Goal: Information Seeking & Learning: Learn about a topic

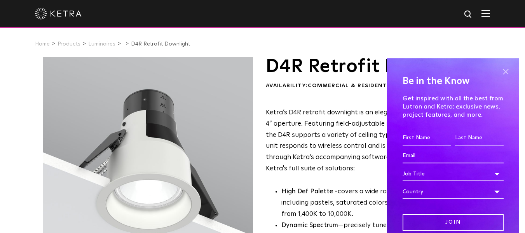
click at [503, 72] on span at bounding box center [506, 72] width 12 height 12
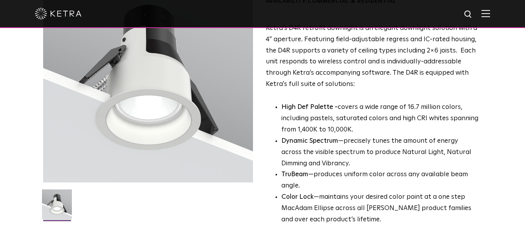
scroll to position [155, 0]
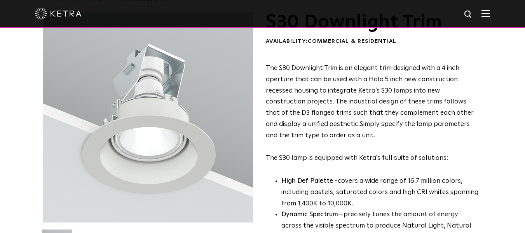
scroll to position [117, 0]
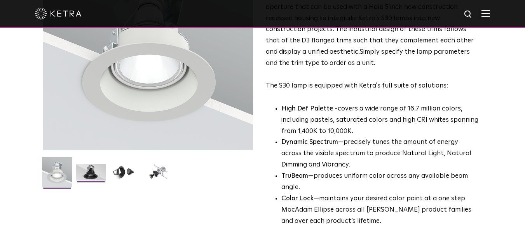
click at [92, 177] on img at bounding box center [91, 175] width 30 height 23
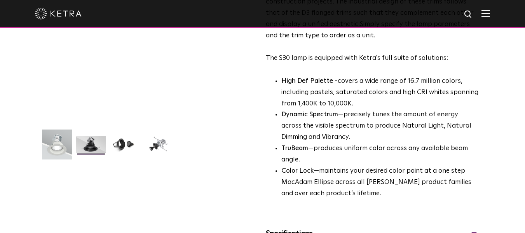
scroll to position [155, 0]
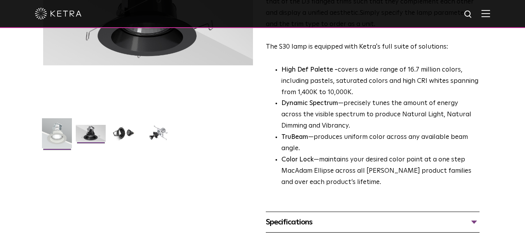
click at [55, 140] on img at bounding box center [57, 136] width 30 height 36
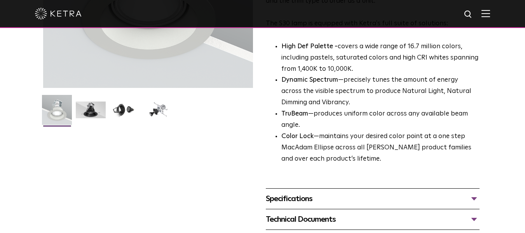
scroll to position [194, 0]
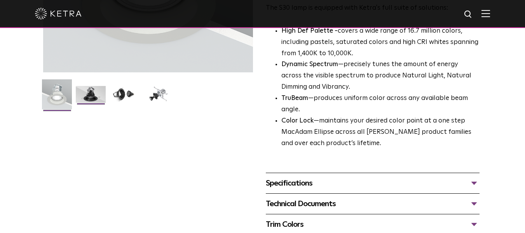
click at [100, 98] on img at bounding box center [91, 97] width 30 height 23
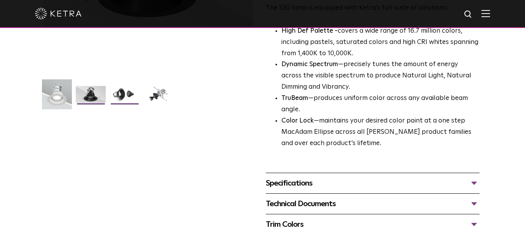
click at [120, 91] on img at bounding box center [125, 97] width 30 height 23
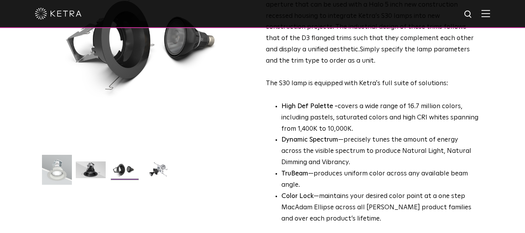
scroll to position [117, 0]
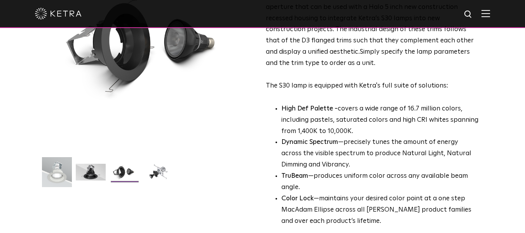
click at [131, 171] on img at bounding box center [125, 175] width 30 height 23
click at [154, 173] on img at bounding box center [158, 175] width 30 height 23
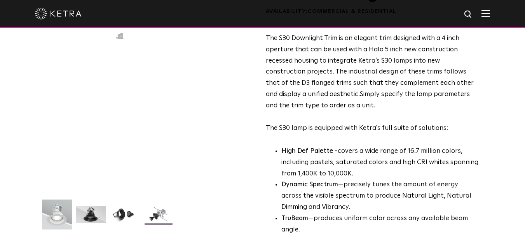
scroll to position [78, 0]
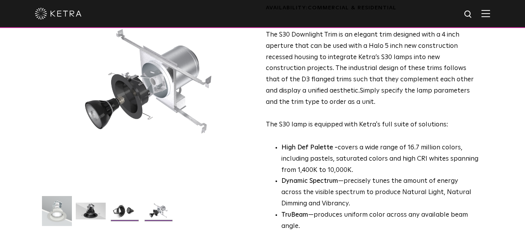
click at [131, 206] on img at bounding box center [125, 213] width 30 height 23
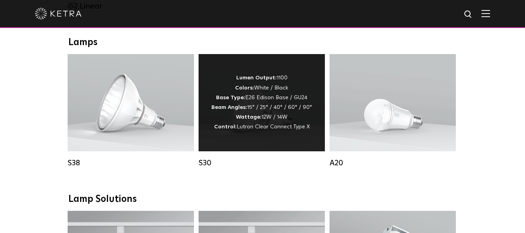
scroll to position [574, 0]
